Goal: Task Accomplishment & Management: Manage account settings

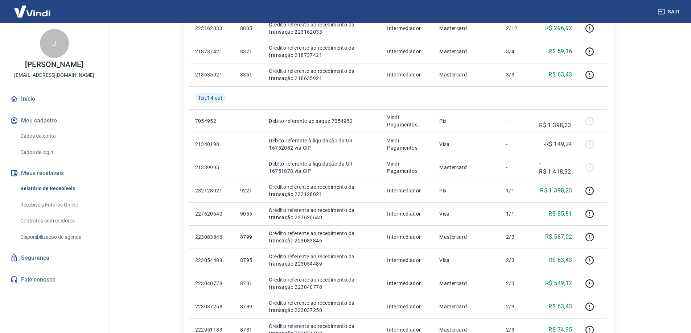
scroll to position [217, 0]
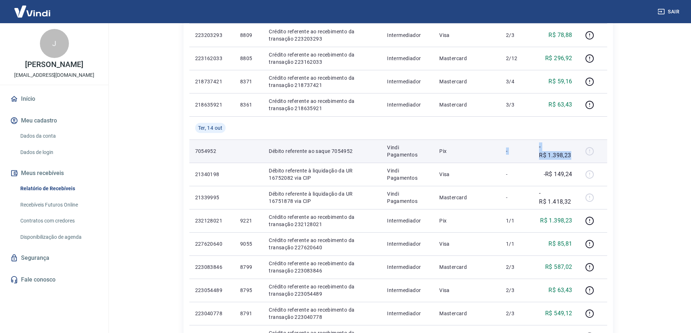
drag, startPoint x: 573, startPoint y: 157, endPoint x: 456, endPoint y: 159, distance: 117.1
click at [458, 158] on tr "7054952 Débito referente ao saque 7054952 Vindi Pagamentos Pix - -R$ 1.398,23" at bounding box center [398, 151] width 418 height 23
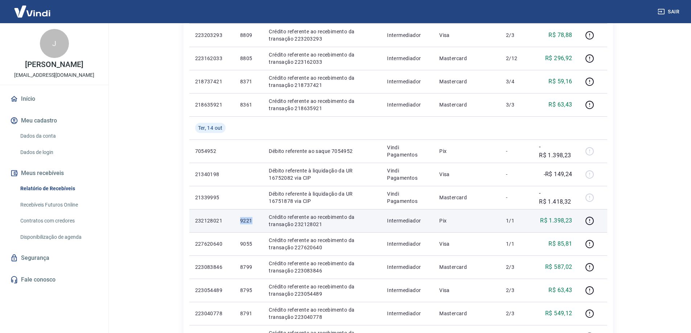
drag, startPoint x: 251, startPoint y: 224, endPoint x: 235, endPoint y: 225, distance: 16.3
click at [235, 225] on td "9221" at bounding box center [248, 220] width 29 height 23
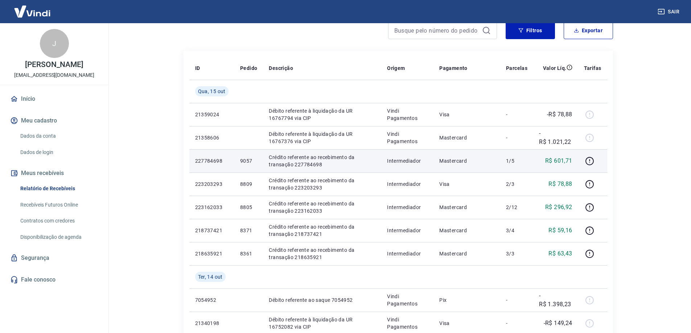
scroll to position [0, 0]
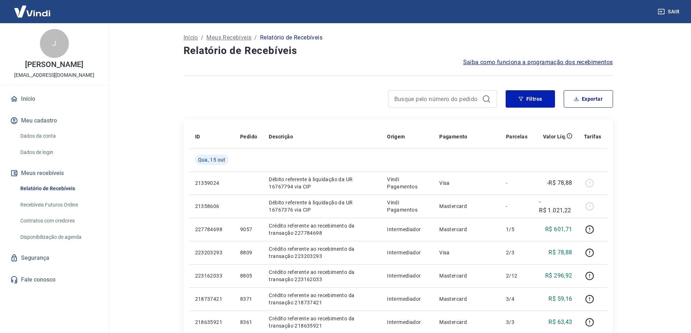
click at [485, 99] on icon at bounding box center [486, 99] width 9 height 9
click at [514, 100] on button "Filtros" at bounding box center [529, 98] width 49 height 17
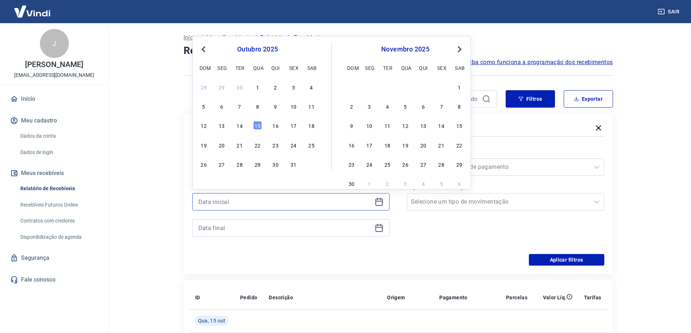
click at [223, 201] on input at bounding box center [284, 201] width 173 height 11
click at [261, 126] on div "15" at bounding box center [257, 125] width 9 height 9
type input "15/10/2025"
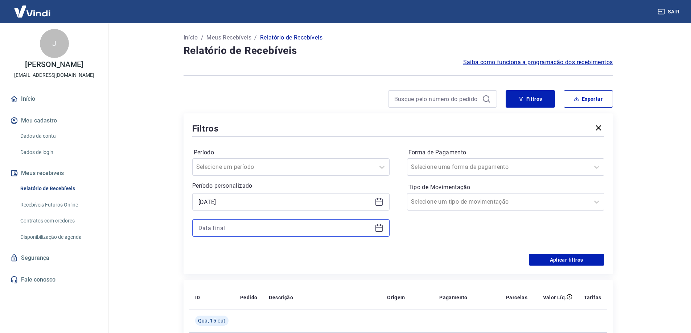
click at [238, 228] on input at bounding box center [284, 228] width 173 height 11
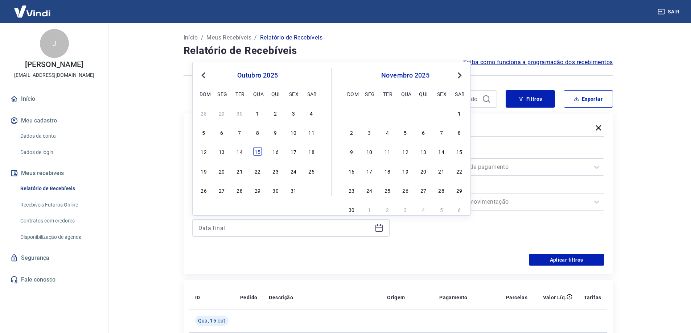
click at [260, 153] on div "15" at bounding box center [257, 151] width 9 height 9
type input "15/10/2025"
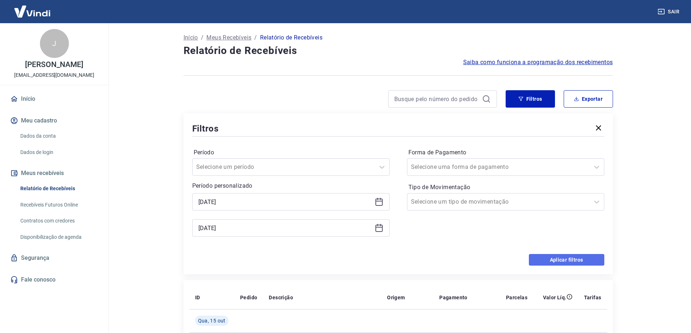
click at [538, 259] on button "Aplicar filtros" at bounding box center [565, 260] width 75 height 12
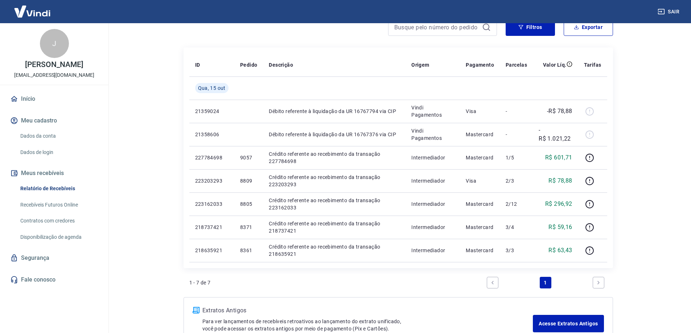
scroll to position [72, 0]
click at [589, 30] on button "Exportar" at bounding box center [587, 26] width 49 height 17
type input "15/10/2025"
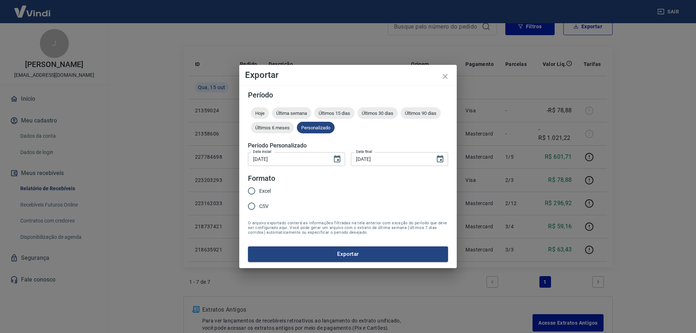
click at [267, 190] on span "Excel" at bounding box center [265, 191] width 12 height 8
click at [259, 190] on input "Excel" at bounding box center [251, 190] width 15 height 15
radio input "true"
click at [329, 258] on button "Exportar" at bounding box center [348, 253] width 200 height 15
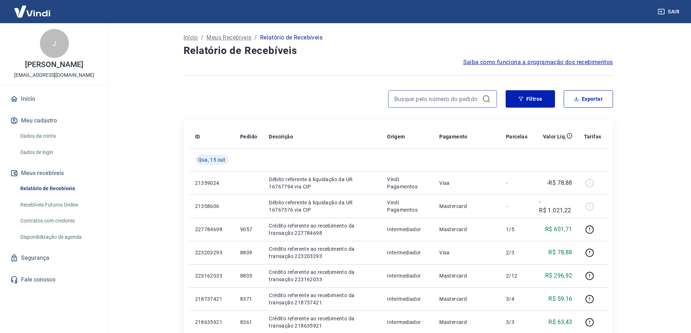
click at [399, 99] on input at bounding box center [436, 99] width 85 height 11
click at [534, 97] on button "Filtros" at bounding box center [529, 98] width 49 height 17
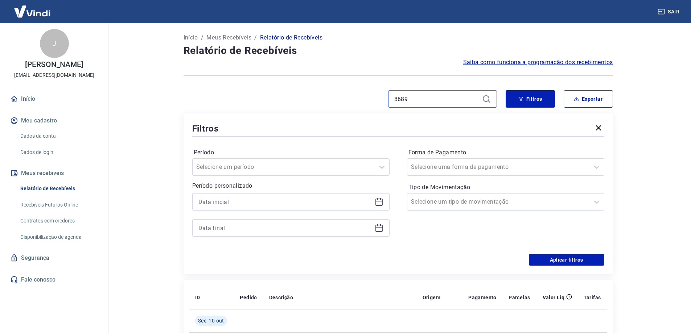
click at [415, 94] on input "8689" at bounding box center [436, 99] width 85 height 11
drag, startPoint x: 400, startPoint y: 101, endPoint x: 337, endPoint y: 104, distance: 63.2
click at [335, 107] on div "8689" at bounding box center [339, 98] width 313 height 17
type input "8577"
click at [535, 88] on div "Início / Meus Recebíveis / Relatório de Recebíveis Relatório de Recebíveis Saib…" at bounding box center [398, 256] width 447 height 467
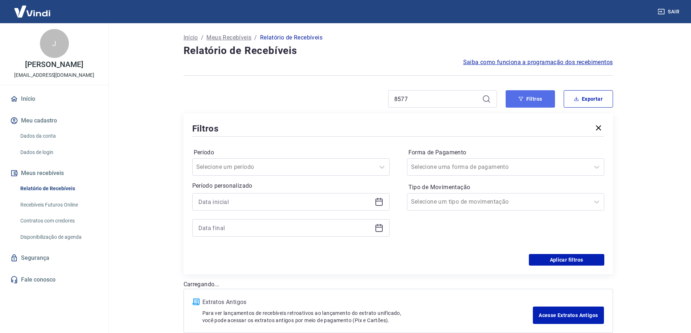
click at [531, 100] on button "Filtros" at bounding box center [529, 98] width 49 height 17
